Goal: Information Seeking & Learning: Learn about a topic

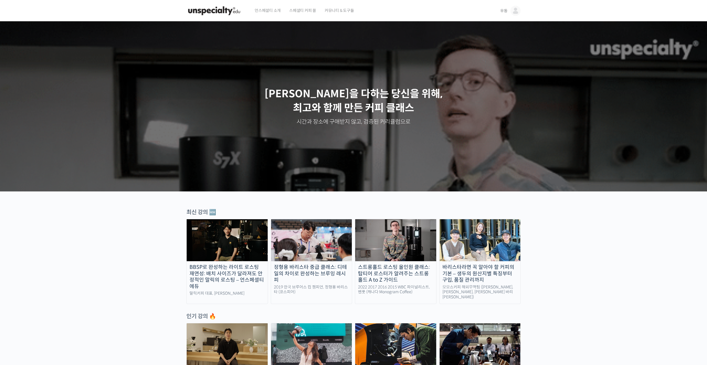
click at [508, 10] on link "우동" at bounding box center [511, 11] width 20 height 22
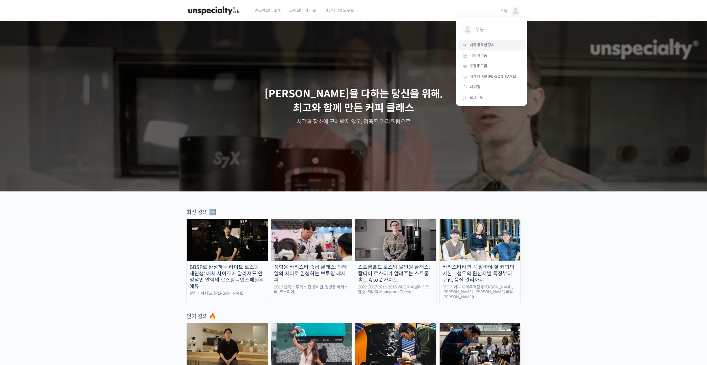
click at [501, 45] on link "내가 등록한 강의" at bounding box center [492, 45] width 66 height 10
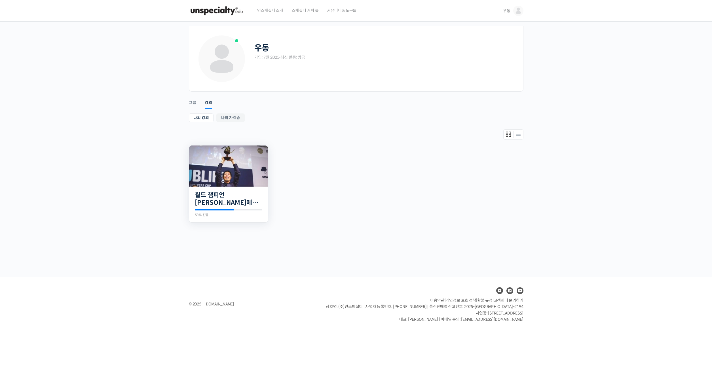
click at [217, 174] on img at bounding box center [228, 165] width 79 height 41
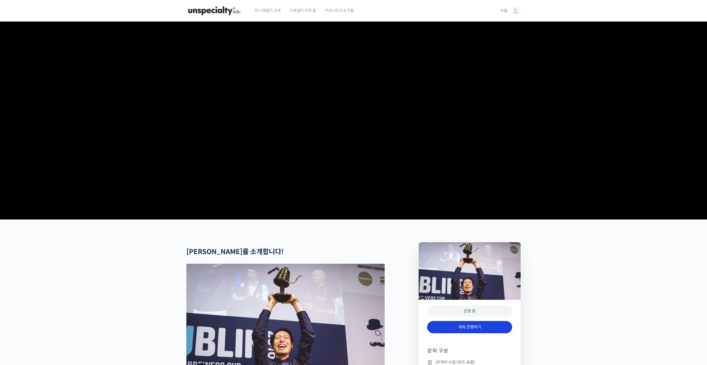
click at [484, 333] on link "계속 진행하기" at bounding box center [469, 327] width 85 height 12
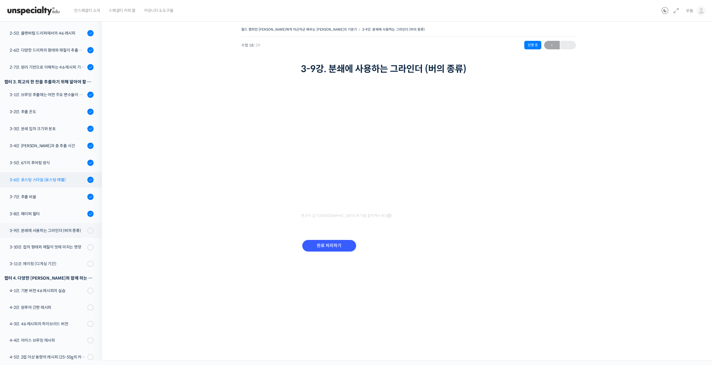
scroll to position [191, 0]
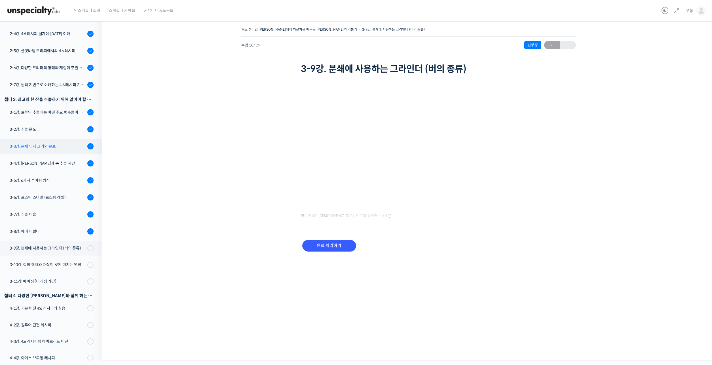
click at [59, 143] on div "3-3강. 분쇄 입자 크기와 분포" at bounding box center [48, 146] width 76 height 6
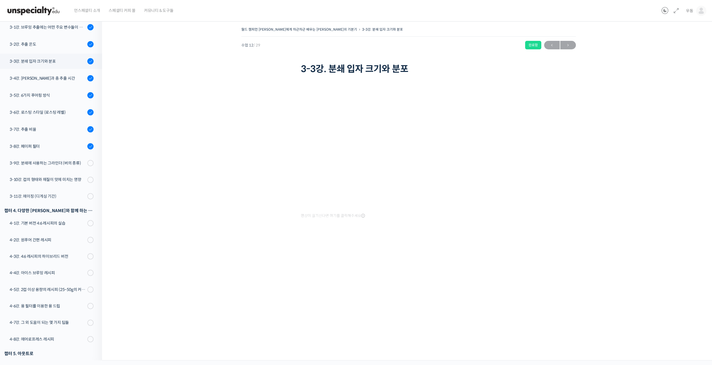
scroll to position [233, 0]
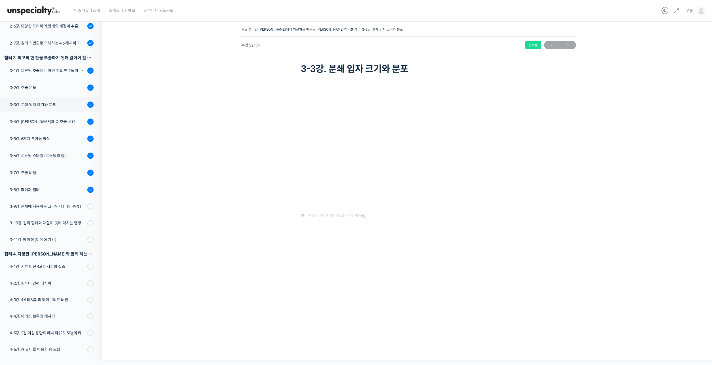
click at [135, 118] on div "월드 챔피언 테츠 카스야에게 차근차근 배우는 브루잉의 기본기 3-3강. 분쇄 입자 크기와 분포 완료함 수업 12 / 29 완료함 2026년 0…" at bounding box center [408, 136] width 556 height 220
click at [635, 213] on div "월드 챔피언 테츠 카스야에게 차근차근 배우는 브루잉의 기본기 3-3강. 분쇄 입자 크기와 분포 완료함 수업 12 / 29 완료함 2026년 0…" at bounding box center [408, 136] width 556 height 220
click at [43, 199] on link "3-9강. 분쇄에 사용하는 그라인더 (버의 종류)" at bounding box center [49, 206] width 105 height 15
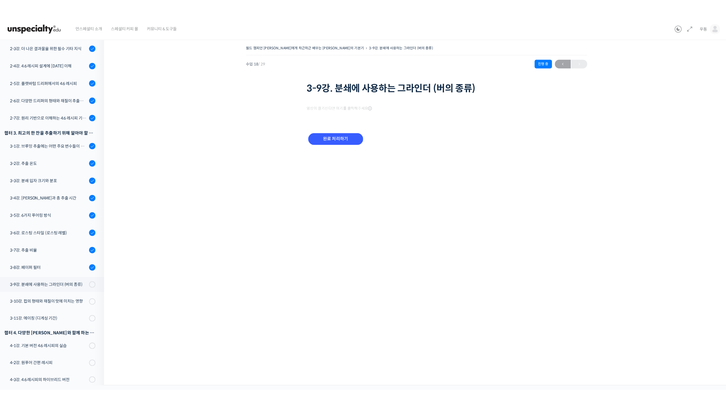
scroll to position [276, 0]
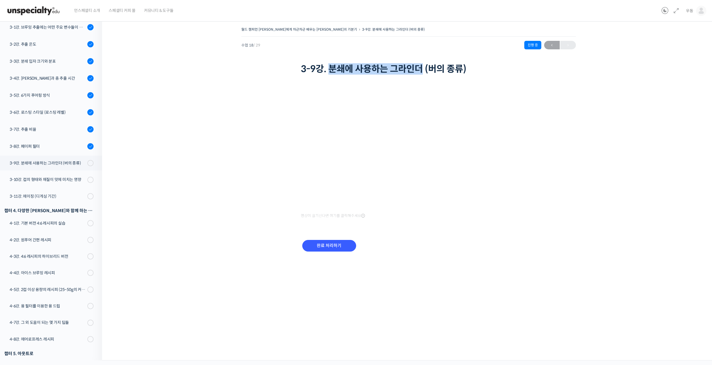
drag, startPoint x: 330, startPoint y: 67, endPoint x: 421, endPoint y: 72, distance: 92.0
click at [421, 72] on h1 "3-9강. 분쇄에 사용하는 그라인더 (버의 종류)" at bounding box center [408, 68] width 215 height 11
copy h1 "분쇄에 사용하는 그라인더"
click at [568, 214] on div "월드 챔피언 [PERSON_NAME]에게 차근차근 배우는 [PERSON_NAME]의 기본기 3-9강. 분쇄에 사용하는 그라인더 (버의 종류) …" at bounding box center [408, 146] width 556 height 241
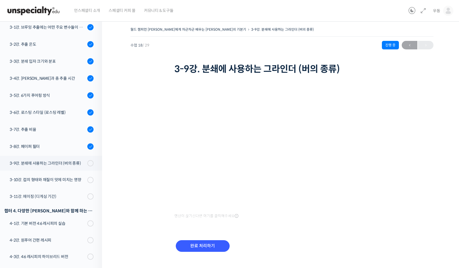
click at [230, 87] on iframe at bounding box center [281, 147] width 215 height 121
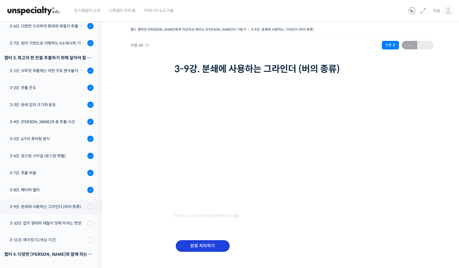
click at [209, 244] on input "완료 처리하기" at bounding box center [203, 246] width 54 height 12
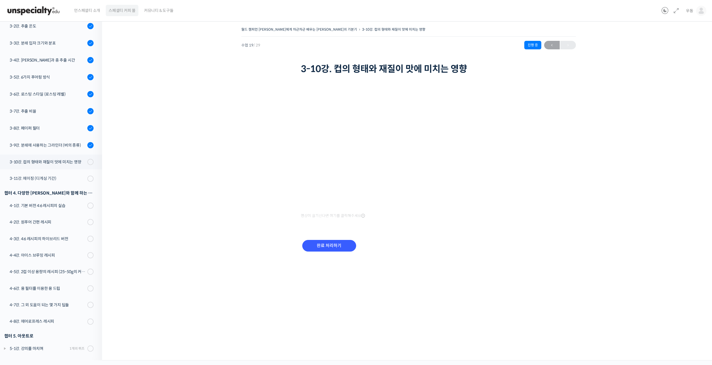
scroll to position [277, 0]
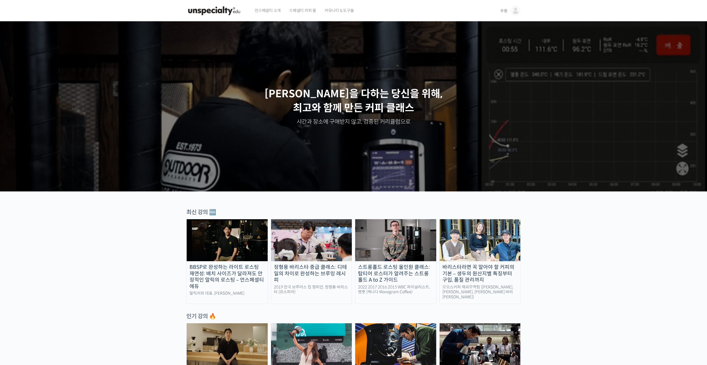
click at [507, 10] on span "우동" at bounding box center [504, 10] width 7 height 5
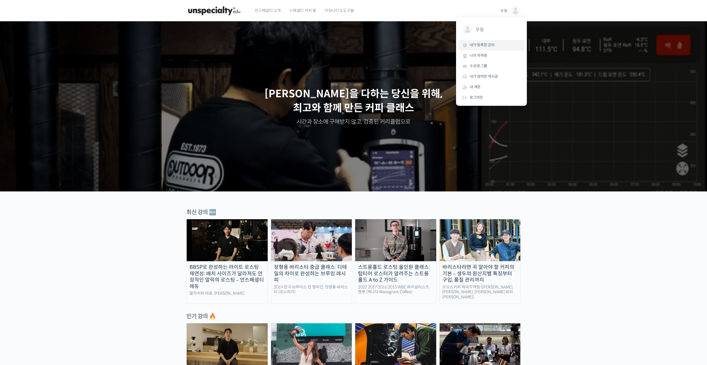
click at [499, 46] on link "내가 등록한 강의" at bounding box center [492, 45] width 66 height 10
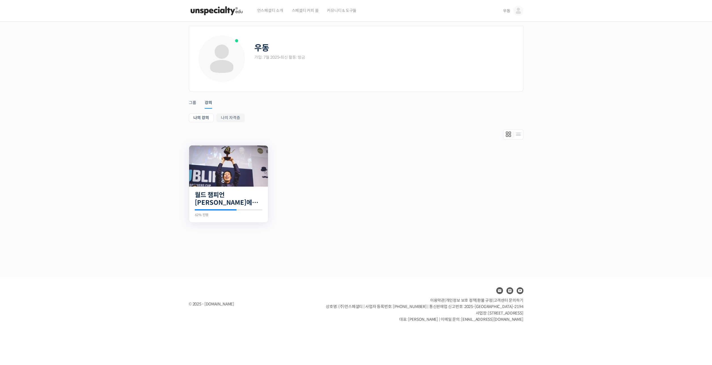
click at [221, 177] on img at bounding box center [228, 165] width 79 height 41
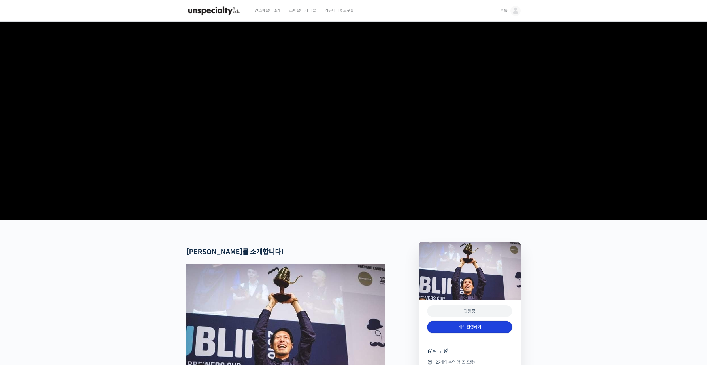
click at [483, 333] on link "계속 진행하기" at bounding box center [469, 327] width 85 height 12
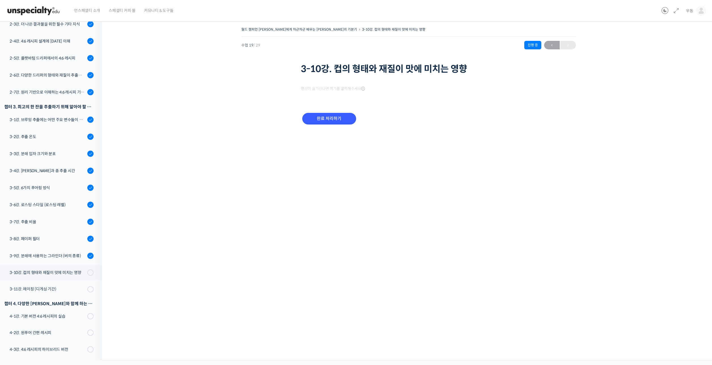
scroll to position [277, 0]
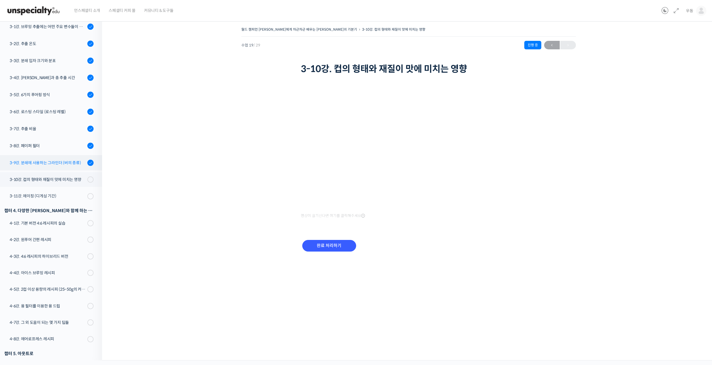
click at [65, 160] on div "3-9강. 분쇄에 사용하는 그라인더 (버의 종류)" at bounding box center [48, 163] width 76 height 6
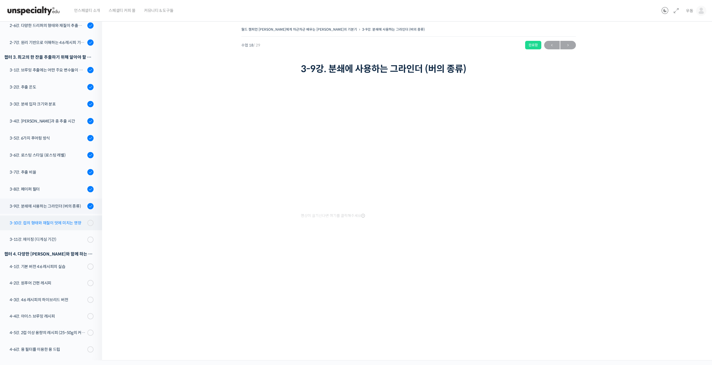
click at [66, 215] on link "3-10강. 컵의 형태와 재질이 맛에 미치는 영향" at bounding box center [49, 222] width 105 height 15
